Goal: Transaction & Acquisition: Purchase product/service

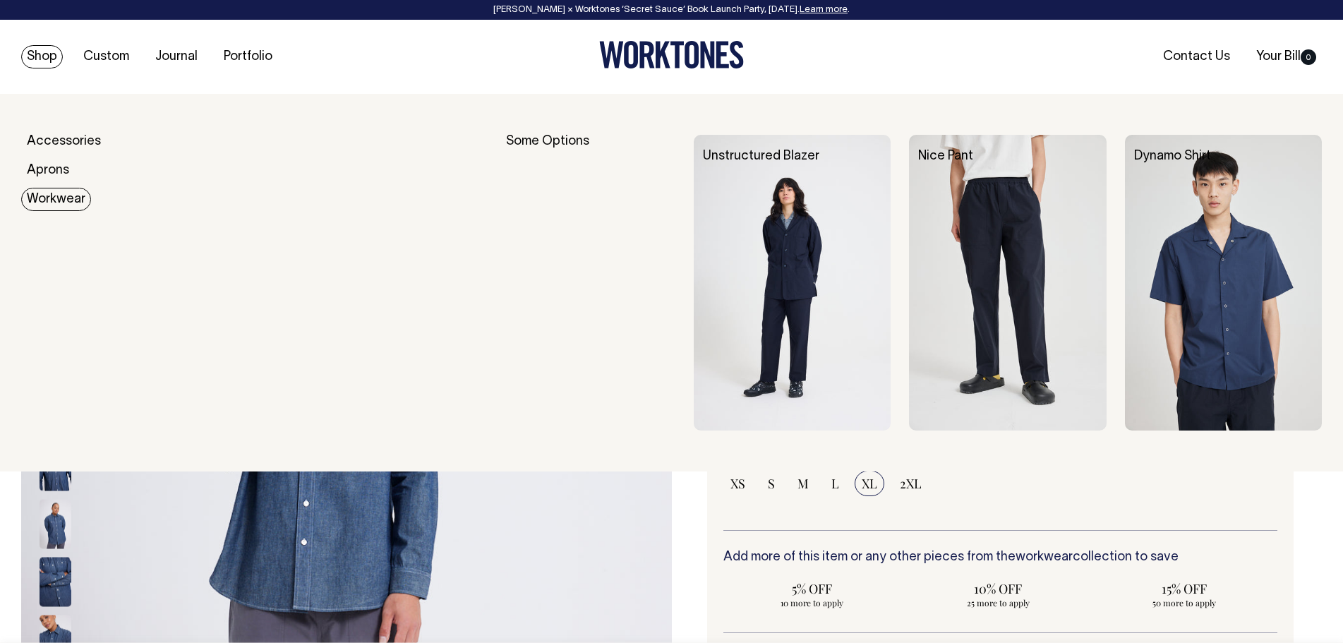
click at [56, 201] on link "Workwear" at bounding box center [56, 199] width 70 height 23
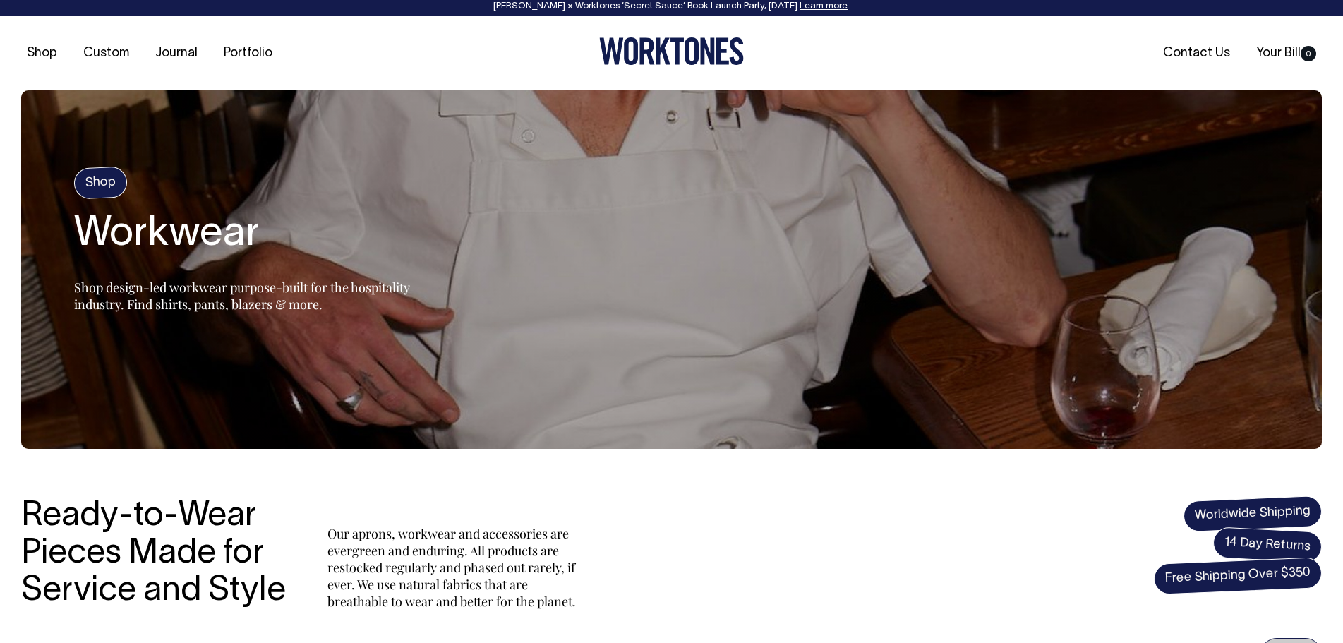
scroll to position [2, 0]
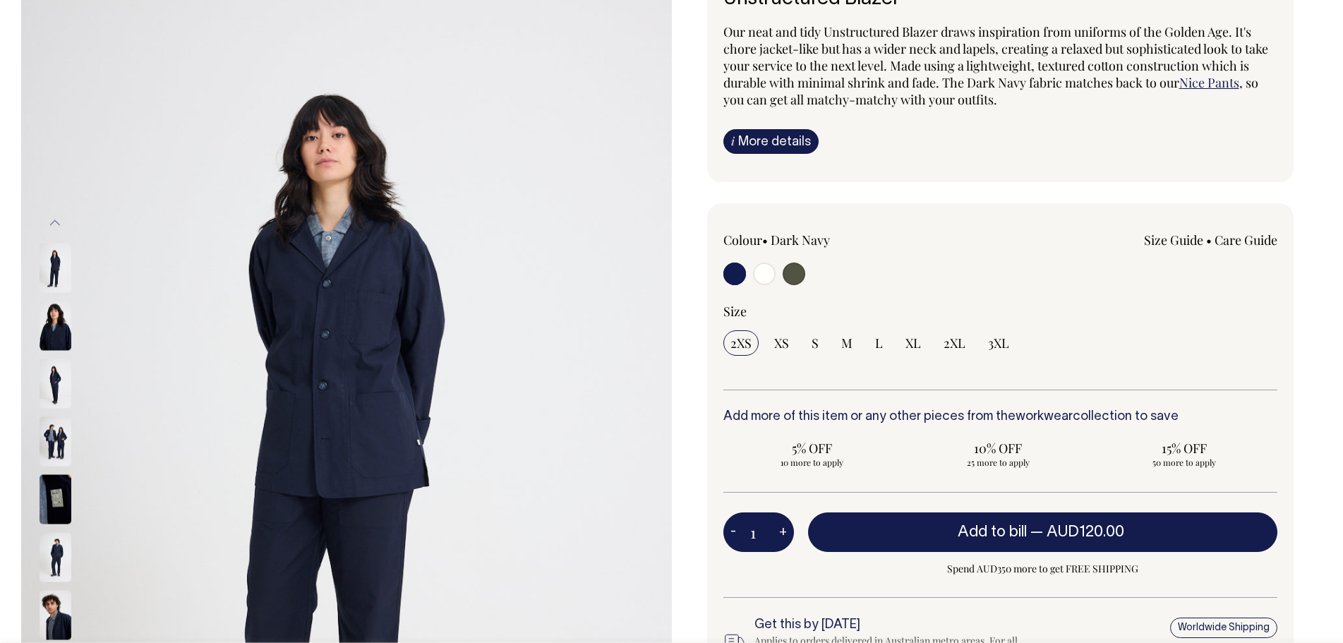
scroll to position [141, 0]
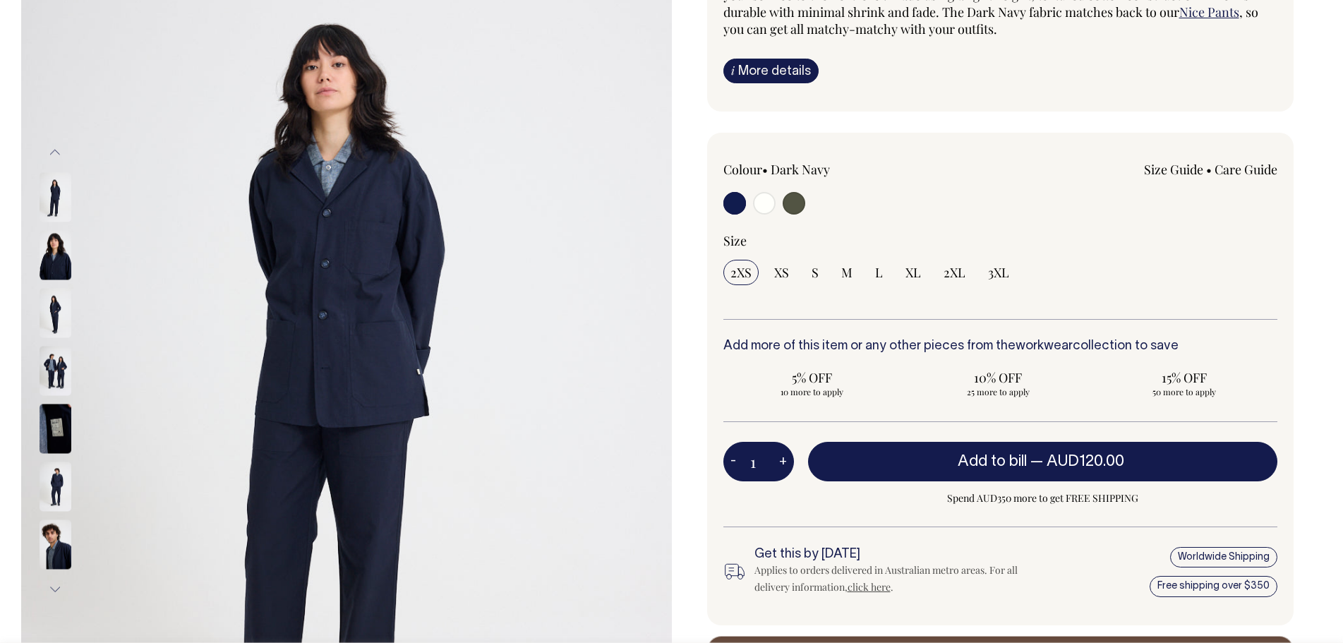
click at [57, 312] on img at bounding box center [56, 313] width 32 height 49
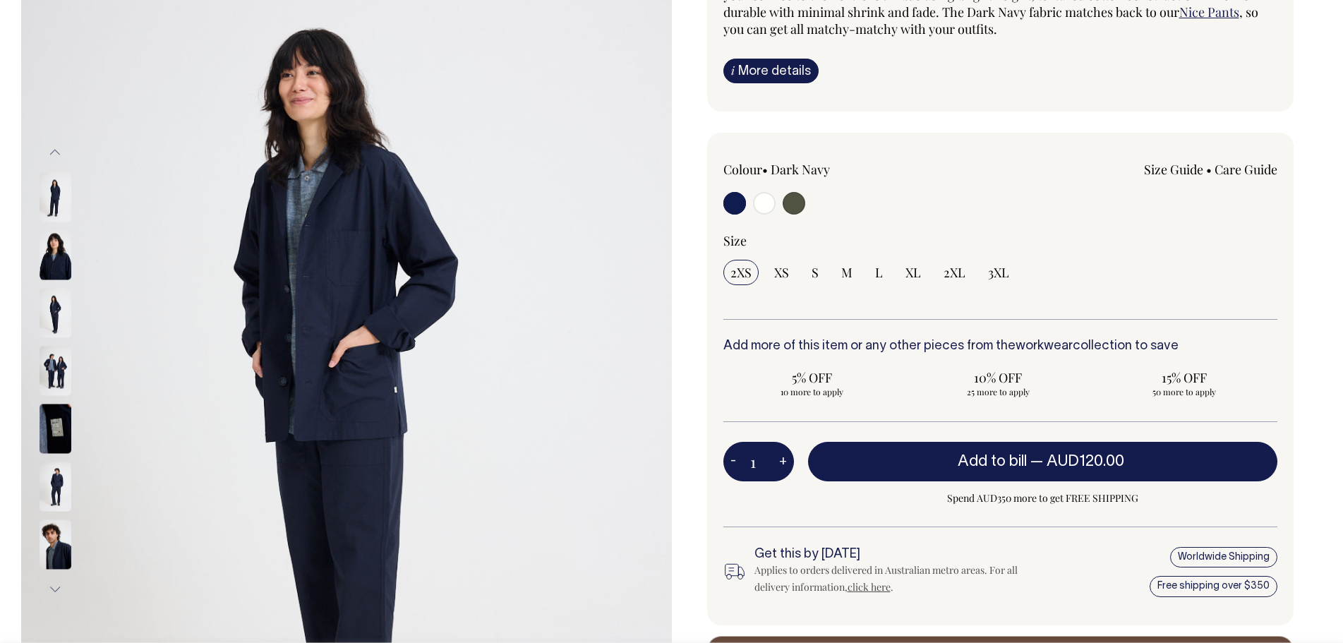
scroll to position [212, 0]
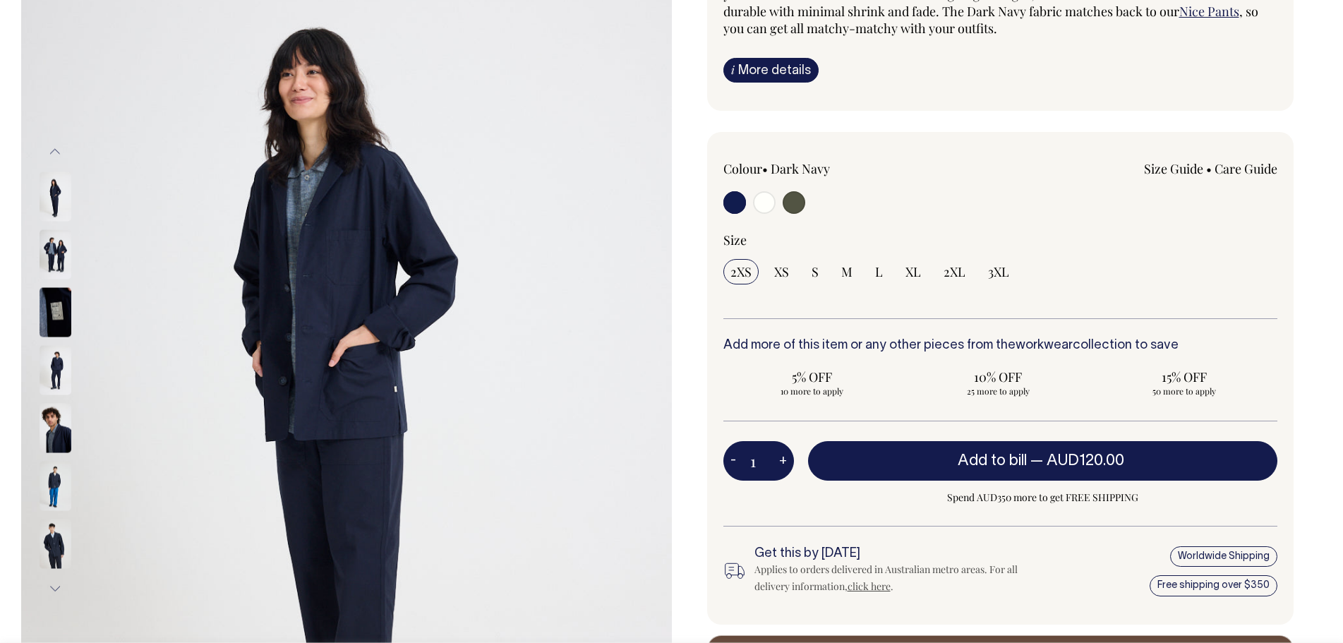
click at [56, 373] on img at bounding box center [56, 370] width 32 height 49
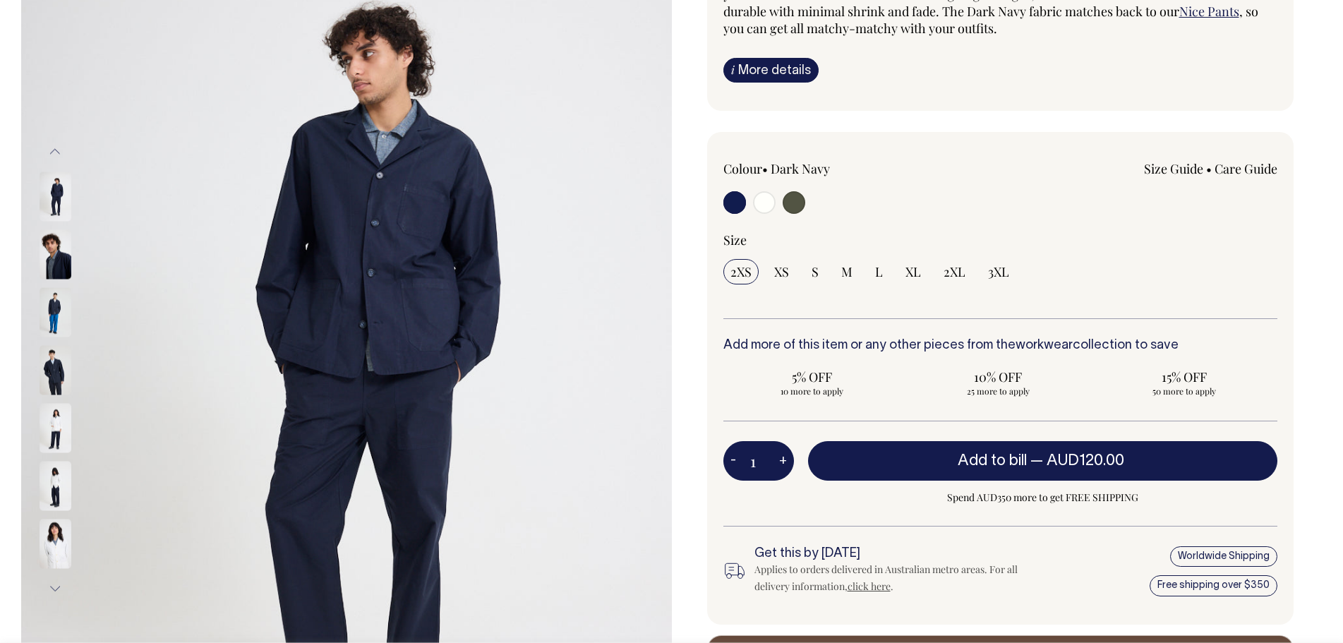
click at [58, 376] on img at bounding box center [56, 370] width 32 height 49
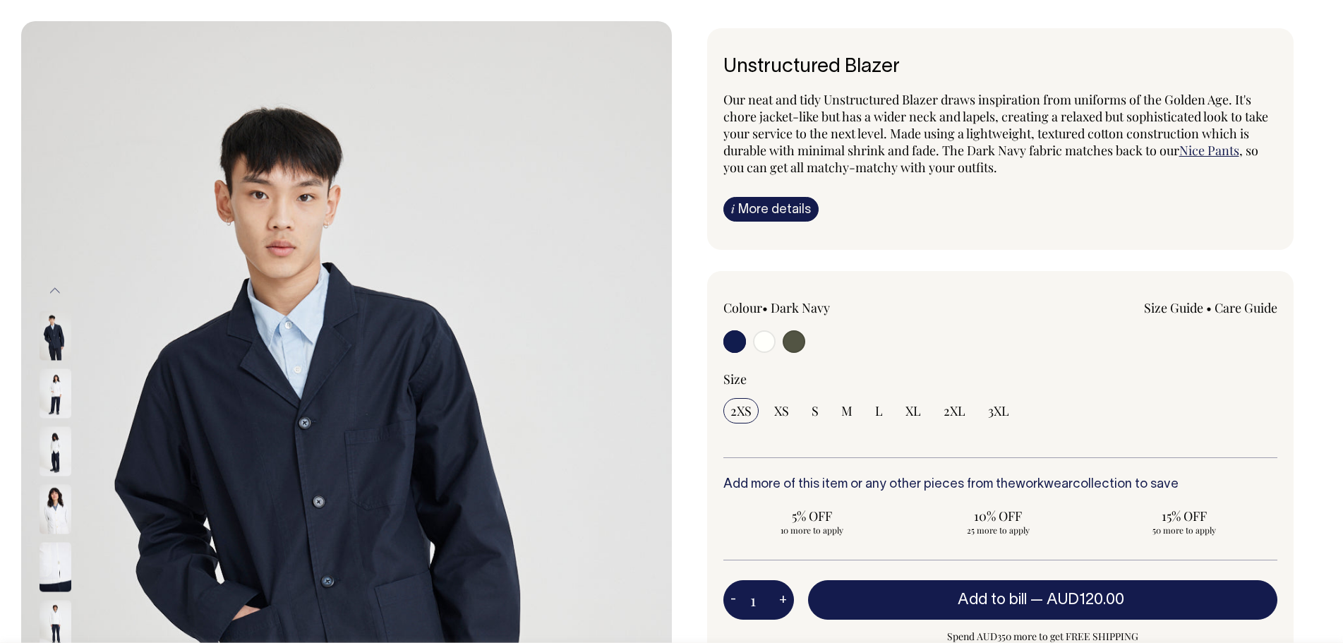
scroll to position [71, 0]
